Goal: Information Seeking & Learning: Find specific fact

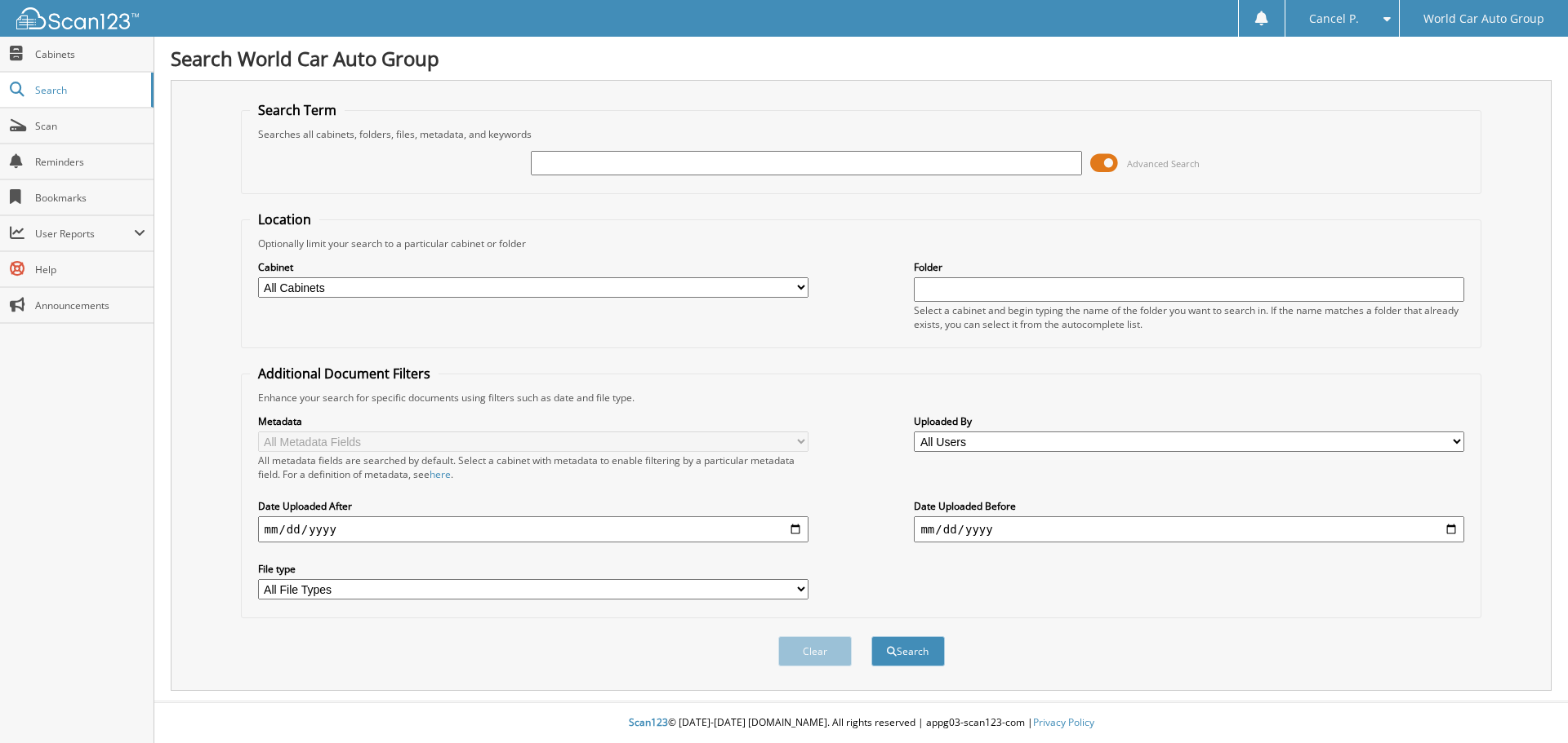
click at [610, 154] on input "text" at bounding box center [806, 163] width 550 height 24
type input "214246"
click at [871, 637] on button "Search" at bounding box center [907, 652] width 73 height 30
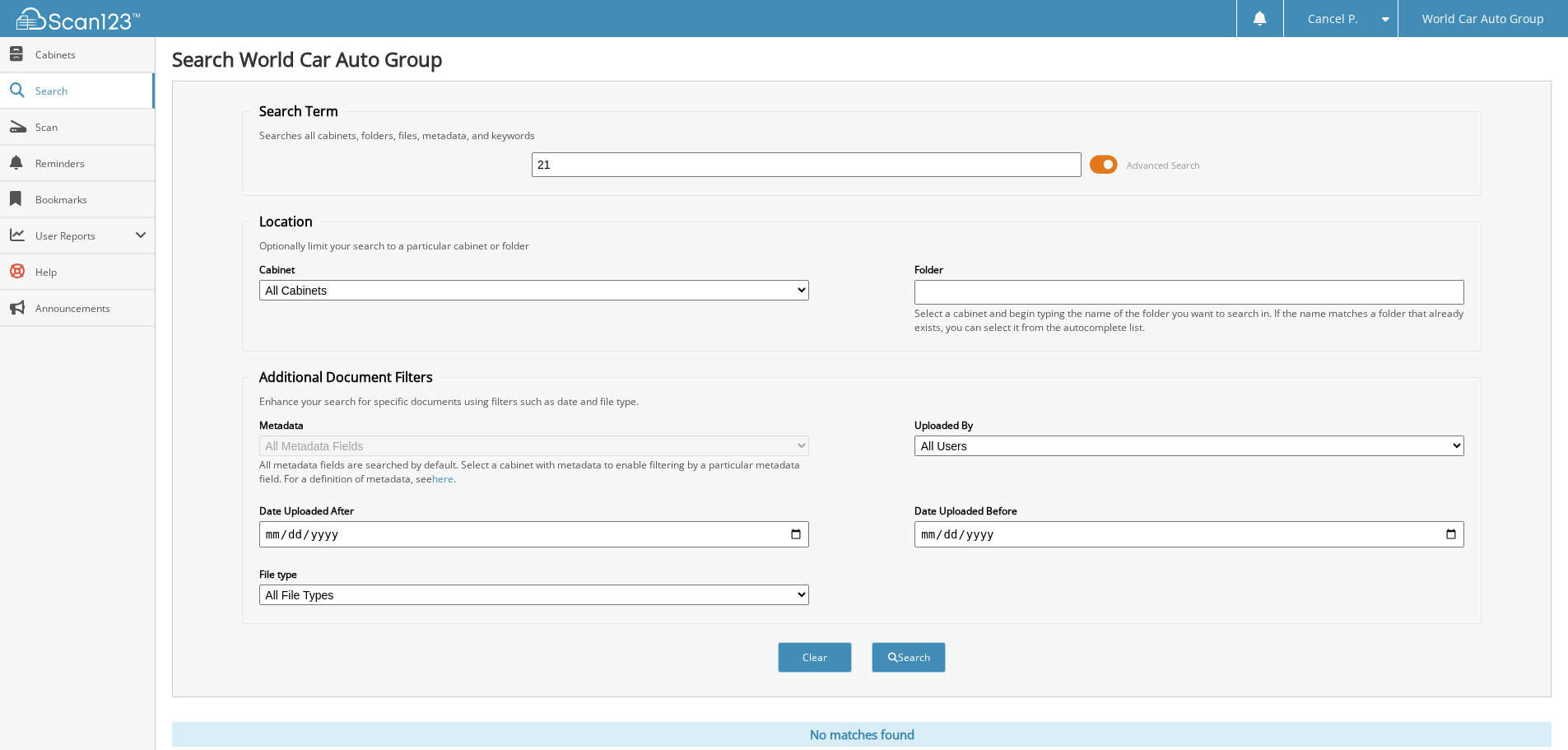
type input "2"
type input "214345"
click at [871, 643] on button "Search" at bounding box center [908, 658] width 74 height 30
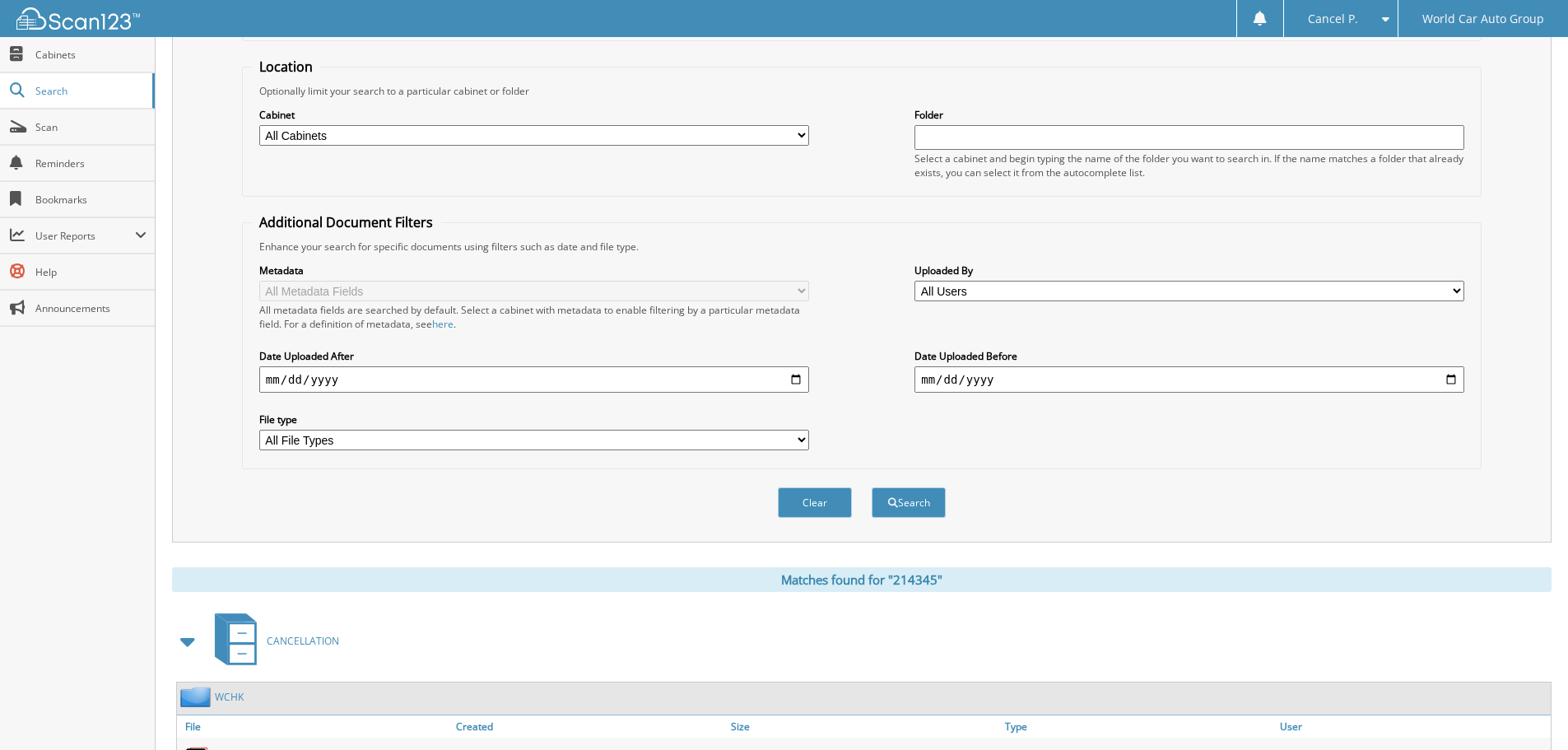
scroll to position [469, 0]
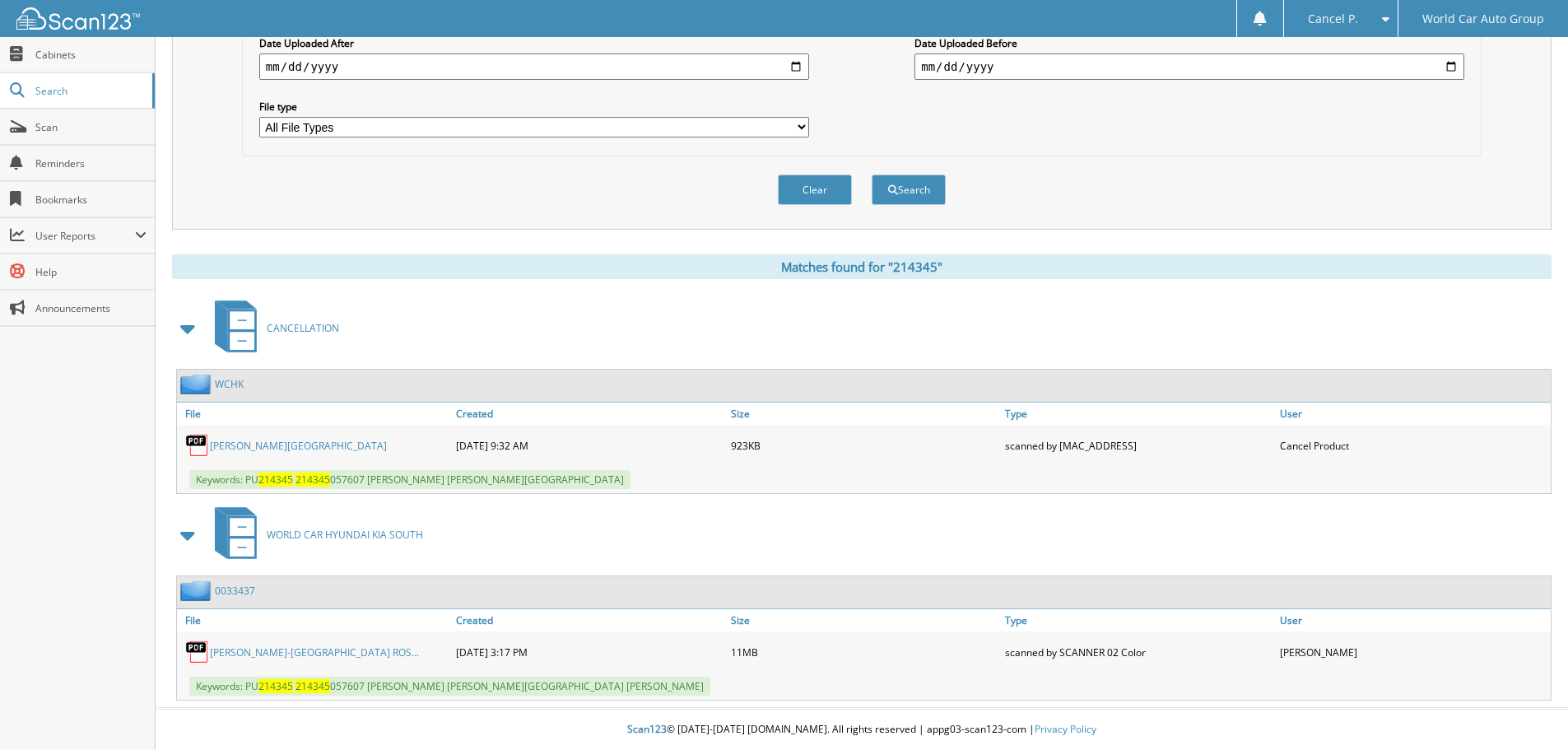
click at [297, 450] on link "SERGIO HERNANDEZ-ZARAGOZA" at bounding box center [298, 446] width 177 height 14
